Goal: Transaction & Acquisition: Book appointment/travel/reservation

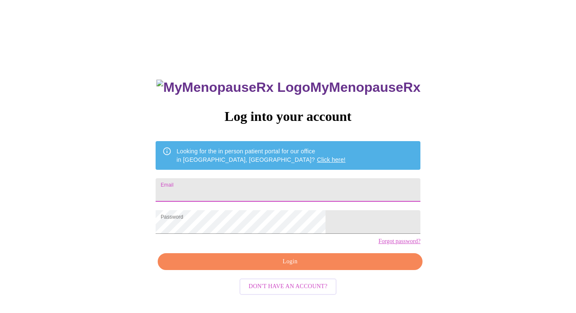
click at [248, 182] on input "Email" at bounding box center [288, 190] width 265 height 24
type input "[EMAIL_ADDRESS][DOMAIN_NAME]"
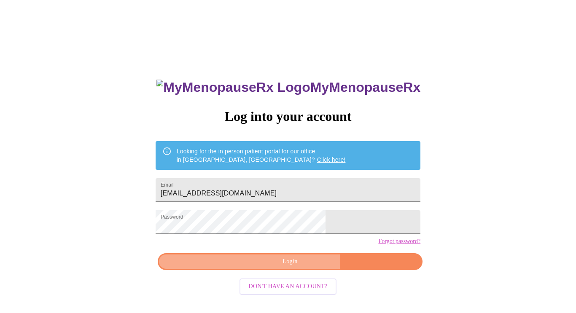
click at [297, 267] on span "Login" at bounding box center [289, 262] width 245 height 11
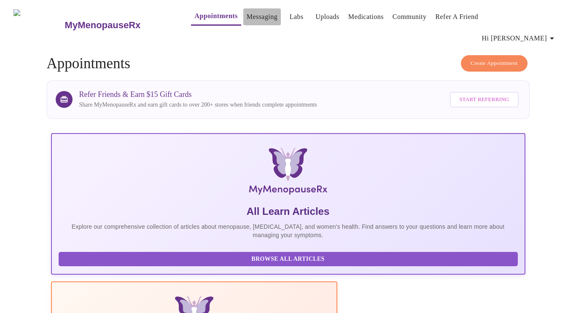
click at [247, 16] on link "Messaging" at bounding box center [262, 17] width 31 height 12
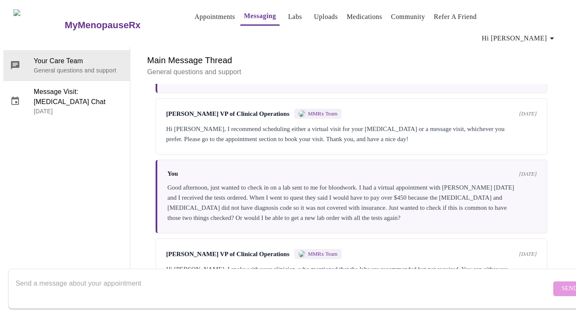
scroll to position [642, 0]
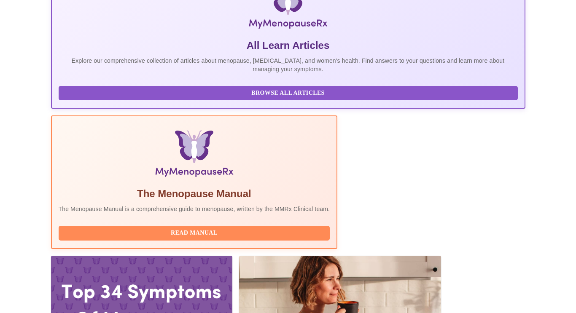
scroll to position [189, 0]
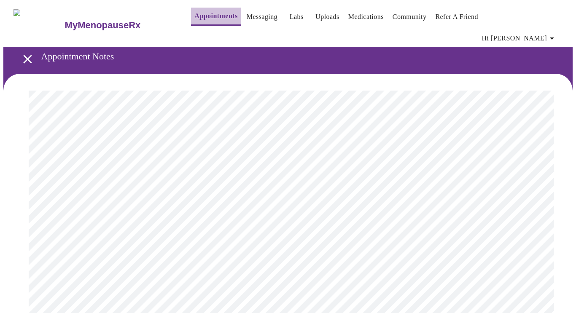
click at [194, 19] on link "Appointments" at bounding box center [215, 16] width 43 height 12
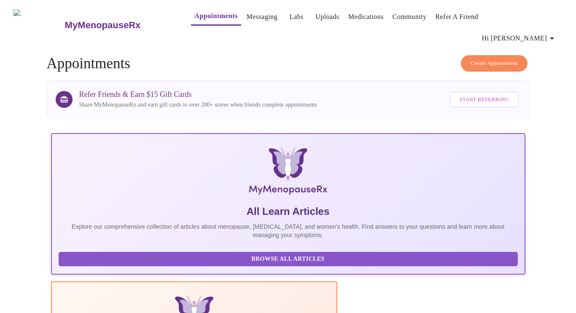
click at [484, 59] on span "Create Appointment" at bounding box center [494, 64] width 47 height 10
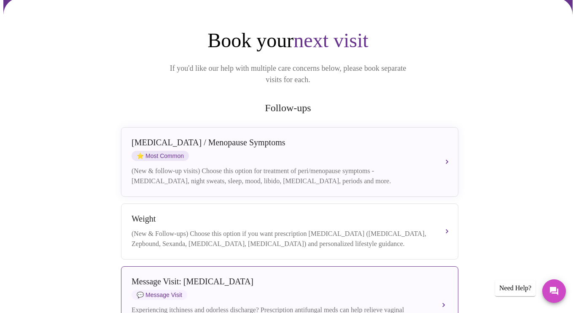
scroll to position [111, 0]
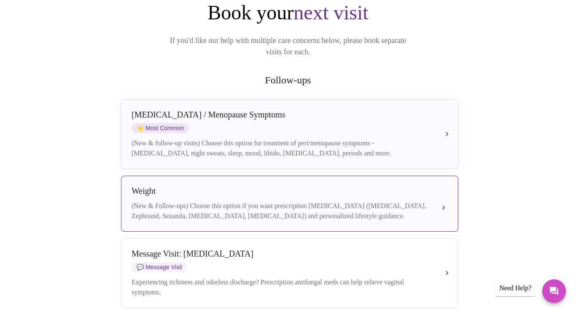
click at [326, 201] on div "(New & Follow-ups) Choose this option if you want prescription [MEDICAL_DATA] (…" at bounding box center [281, 211] width 299 height 20
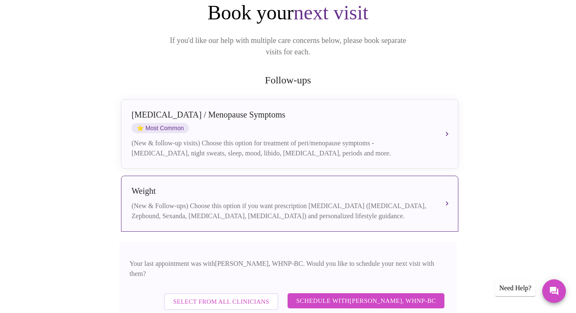
click at [381, 296] on span "Schedule with [PERSON_NAME], WHNP-BC" at bounding box center [366, 301] width 140 height 11
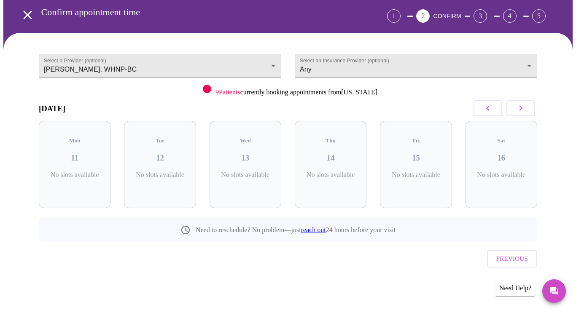
scroll to position [18, 0]
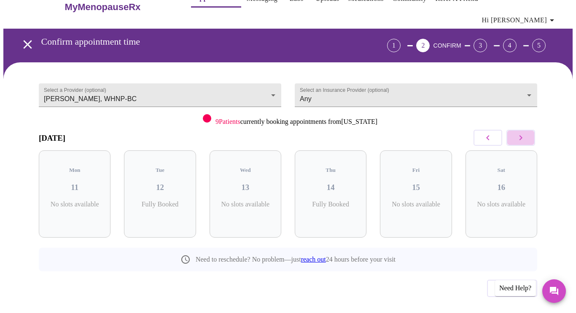
click at [518, 130] on button "button" at bounding box center [521, 138] width 29 height 16
click at [342, 201] on p "6 Slots Left ( 7 Total)" at bounding box center [333, 209] width 31 height 16
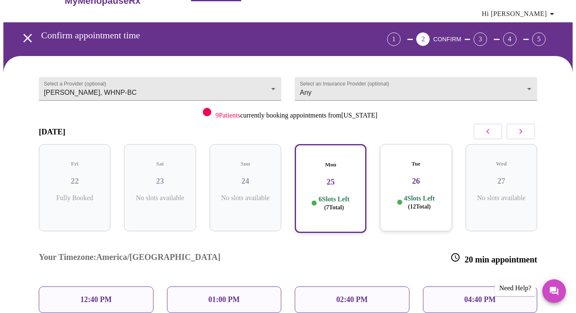
scroll to position [104, 0]
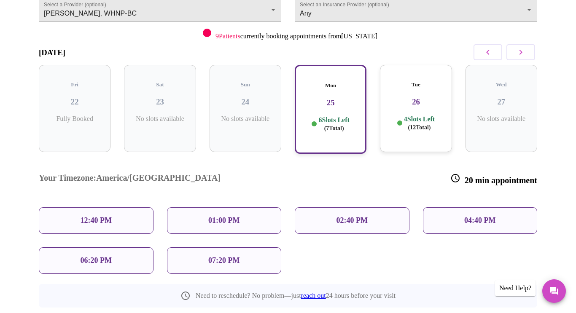
click at [468, 216] on p "04:40 PM" at bounding box center [479, 220] width 31 height 9
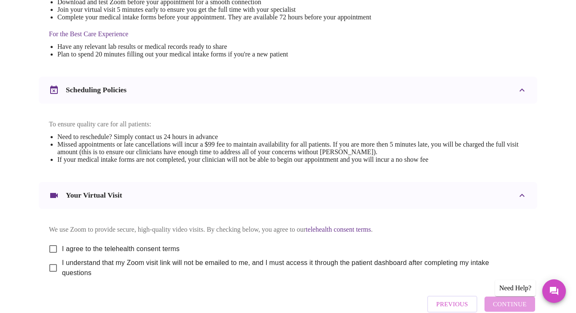
scroll to position [289, 0]
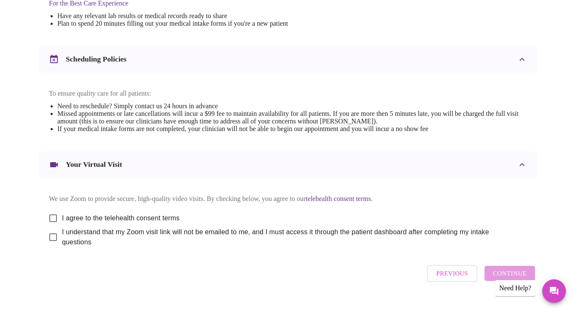
click at [49, 211] on input "I agree to the telehealth consent terms" at bounding box center [53, 219] width 18 height 18
checkbox input "true"
click at [48, 234] on input "I understand that my Zoom visit link will not be emailed to me, and I must acce…" at bounding box center [53, 238] width 18 height 18
checkbox input "true"
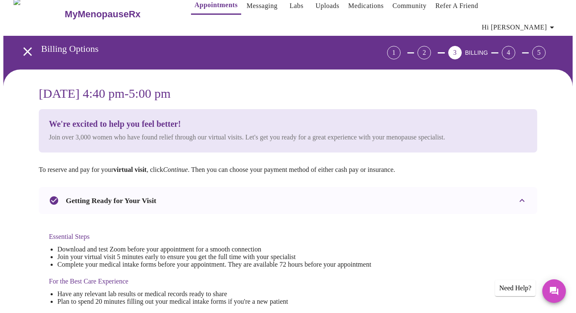
scroll to position [0, 0]
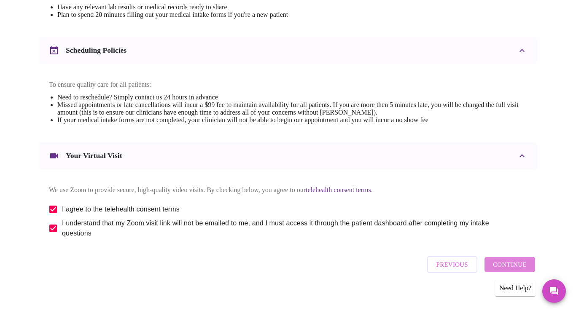
click at [521, 265] on span "Continue" at bounding box center [510, 264] width 34 height 11
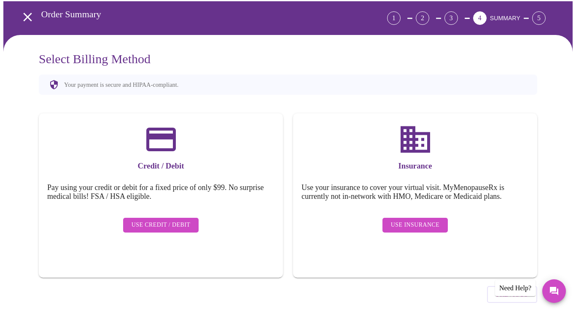
click at [421, 218] on button "Use Insurance" at bounding box center [415, 225] width 65 height 15
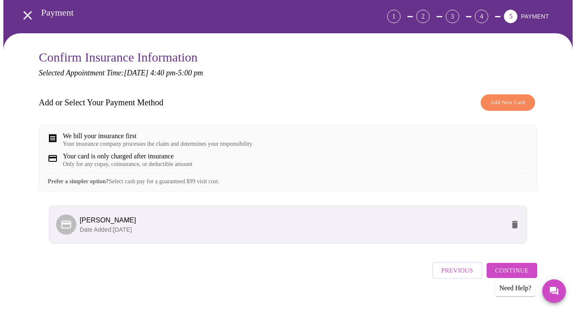
scroll to position [54, 0]
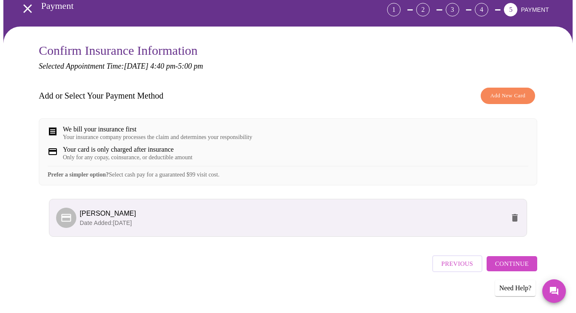
click at [511, 270] on button "Continue" at bounding box center [512, 263] width 51 height 15
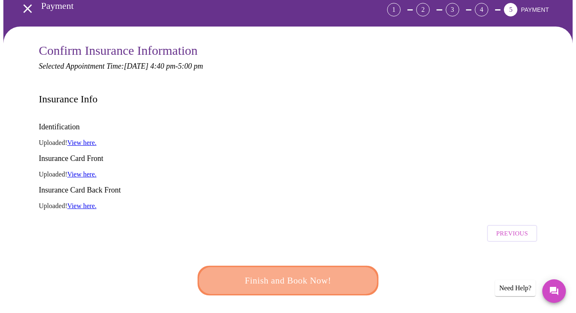
click at [293, 273] on span "Finish and Book Now!" at bounding box center [288, 281] width 164 height 16
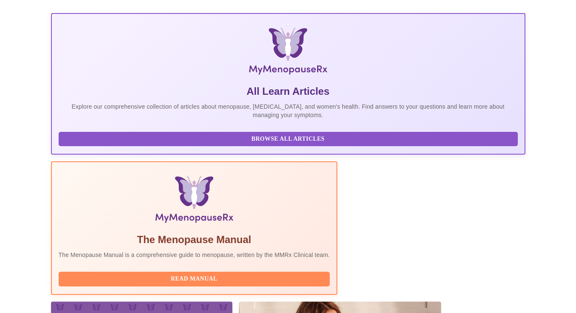
scroll to position [114, 0]
